Goal: Task Accomplishment & Management: Manage account settings

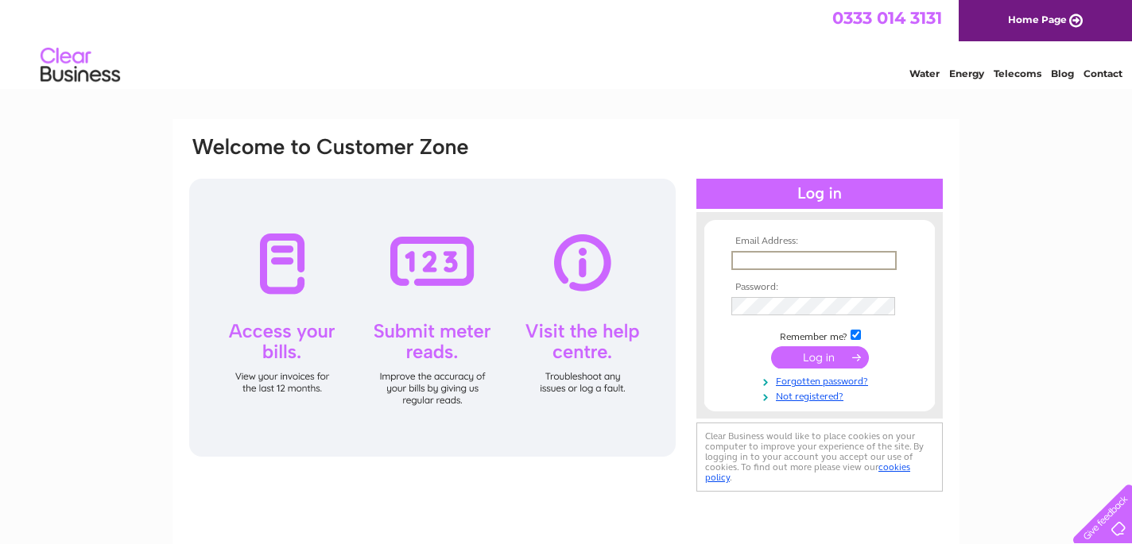
type input "[EMAIL_ADDRESS][DOMAIN_NAME]"
click at [819, 356] on input "submit" at bounding box center [820, 358] width 98 height 22
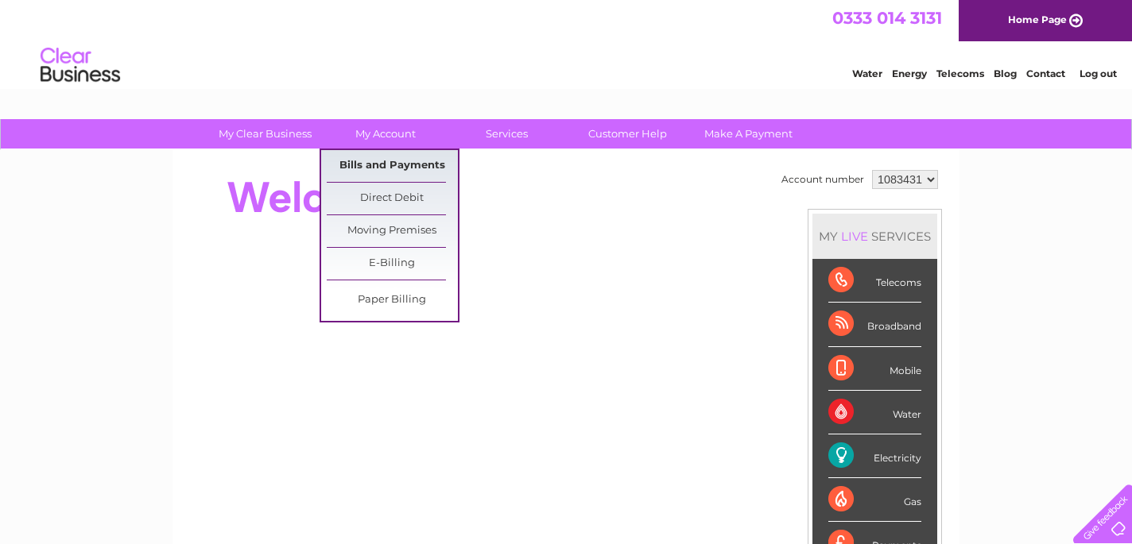
click at [393, 167] on link "Bills and Payments" at bounding box center [392, 166] width 131 height 32
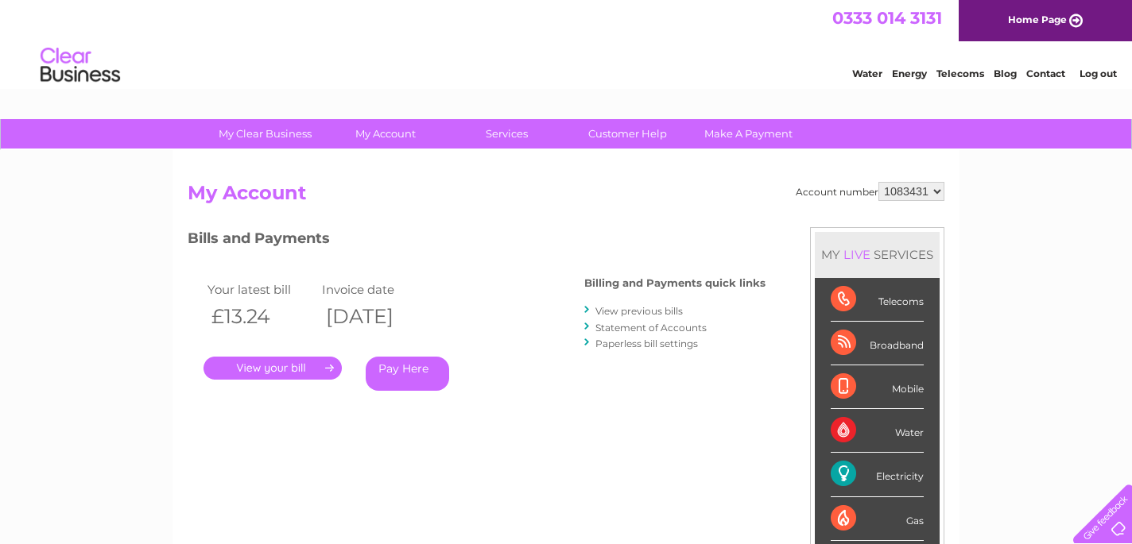
click at [313, 366] on link "." at bounding box center [272, 368] width 138 height 23
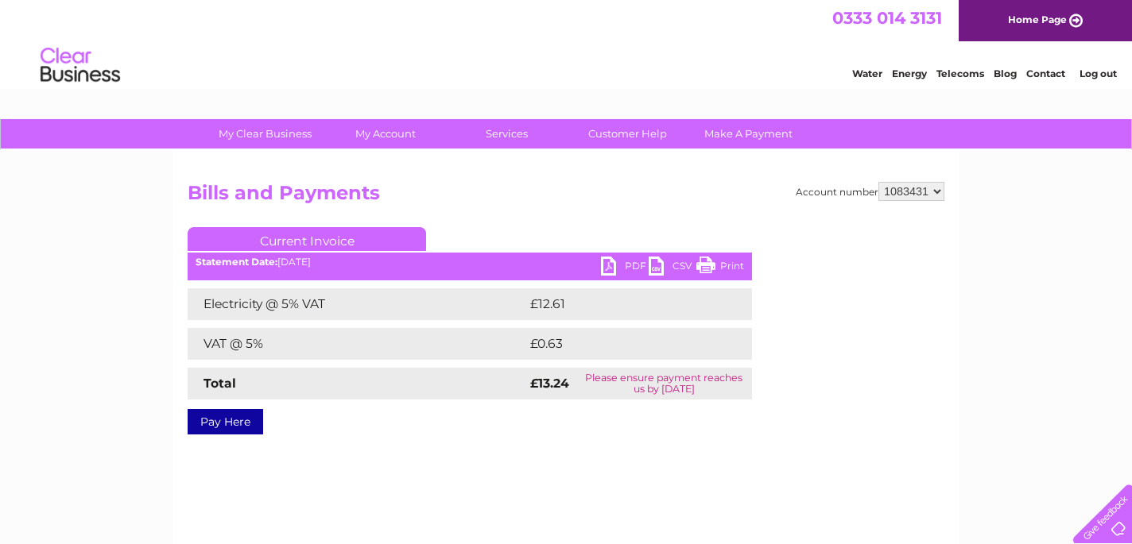
scroll to position [70, 0]
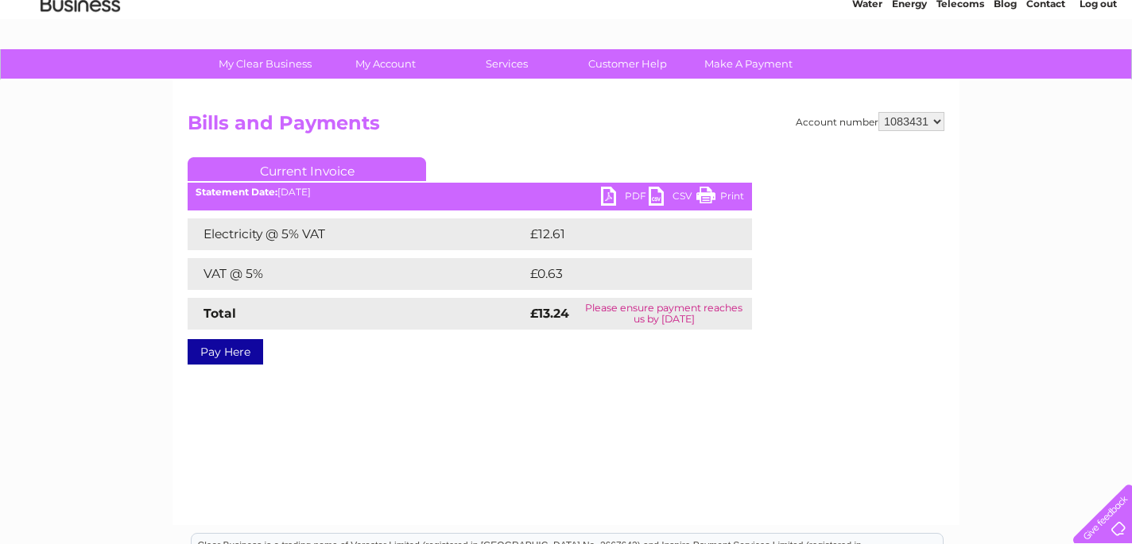
click at [608, 200] on link "PDF" at bounding box center [625, 198] width 48 height 23
